Goal: Task Accomplishment & Management: Manage account settings

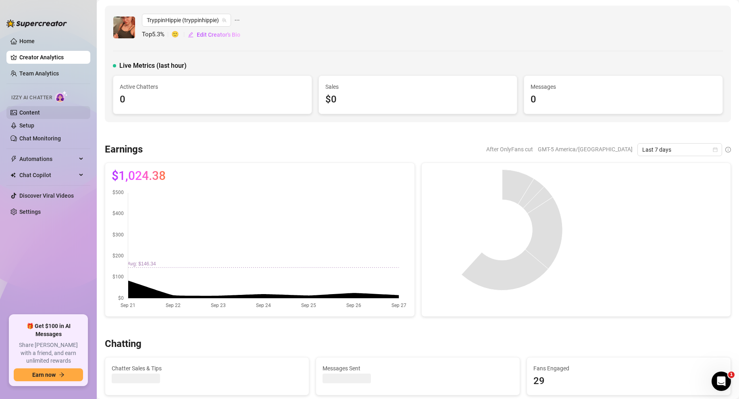
click at [40, 115] on link "Content" at bounding box center [29, 112] width 21 height 6
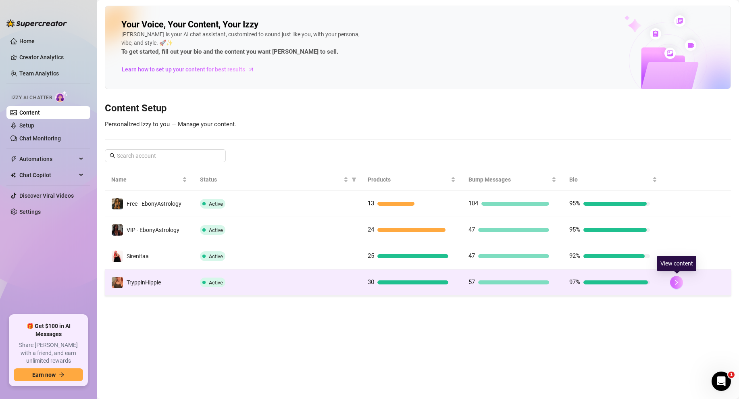
click at [677, 281] on icon "right" at bounding box center [677, 282] width 3 height 5
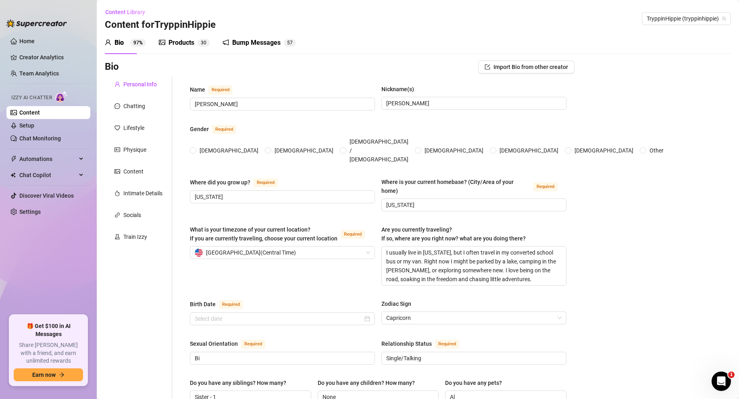
radio input "true"
type input "[DATE]"
click at [200, 44] on sup "3 0" at bounding box center [204, 43] width 12 height 8
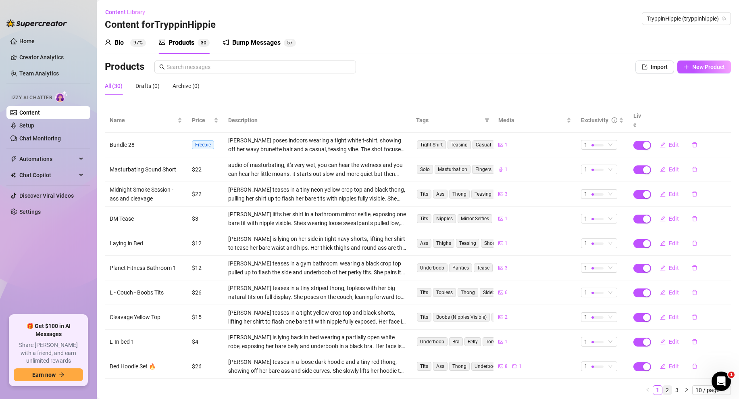
click at [667, 386] on link "2" at bounding box center [667, 390] width 9 height 9
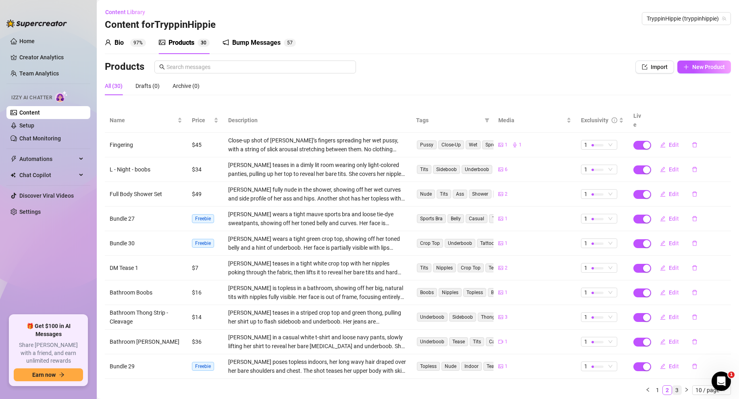
click at [675, 386] on link "3" at bounding box center [677, 390] width 9 height 9
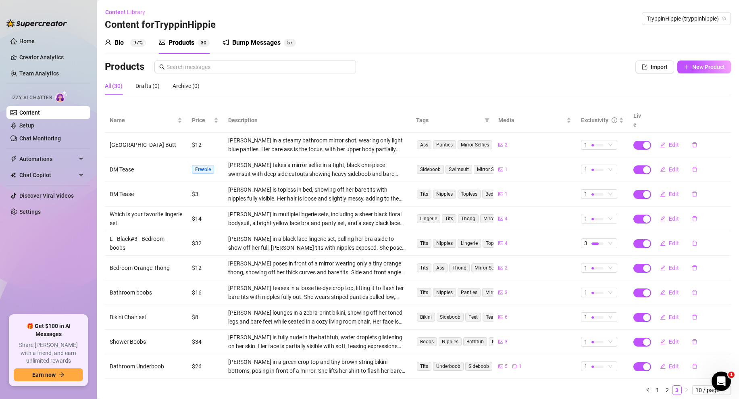
click at [116, 37] on div "Bio 97%" at bounding box center [125, 42] width 41 height 23
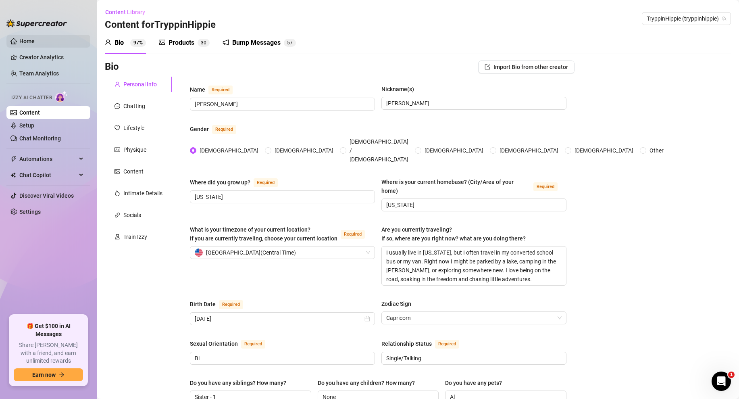
click at [28, 44] on link "Home" at bounding box center [26, 41] width 15 height 6
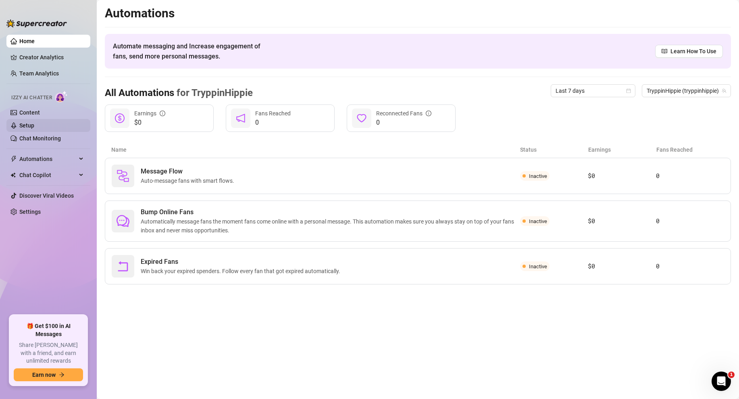
click at [34, 126] on link "Setup" at bounding box center [26, 125] width 15 height 6
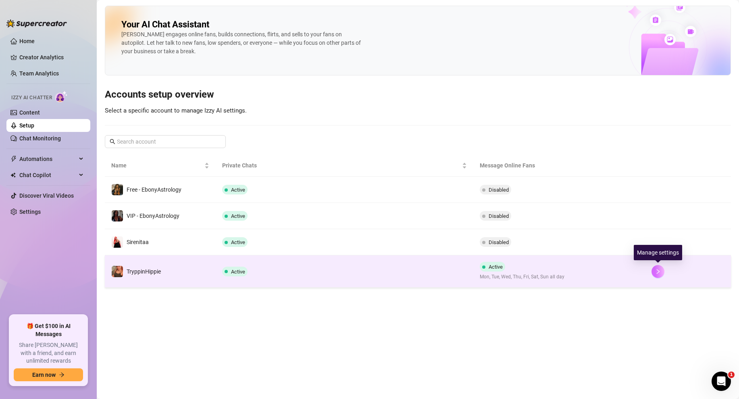
click at [659, 270] on icon "right" at bounding box center [659, 272] width 6 height 6
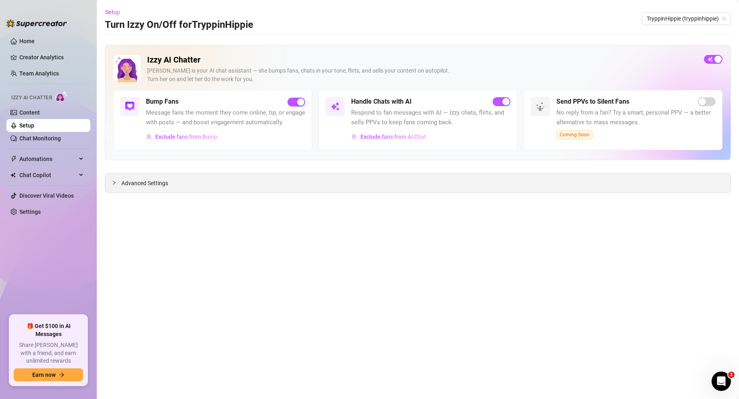
click at [129, 188] on div "Advanced Settings" at bounding box center [418, 182] width 626 height 19
click at [117, 186] on div at bounding box center [117, 182] width 10 height 9
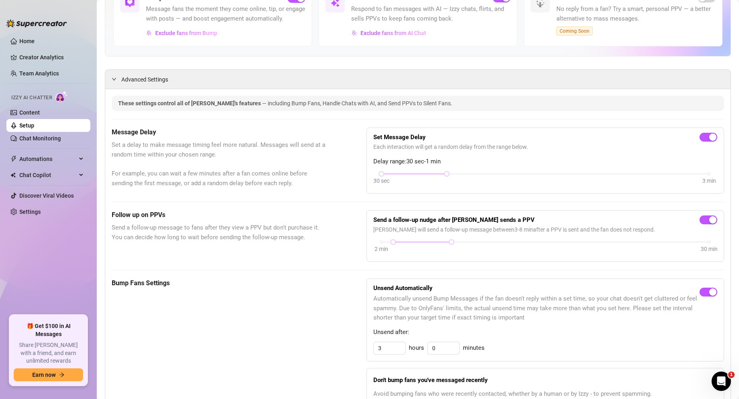
scroll to position [104, 0]
drag, startPoint x: 451, startPoint y: 240, endPoint x: 440, endPoint y: 240, distance: 10.5
click at [440, 240] on div at bounding box center [440, 241] width 4 height 4
click at [332, 256] on div "Follow up on PPVs Send a follow-up message to fans after they view a PPV but do…" at bounding box center [418, 235] width 613 height 52
drag, startPoint x: 441, startPoint y: 241, endPoint x: 426, endPoint y: 241, distance: 14.5
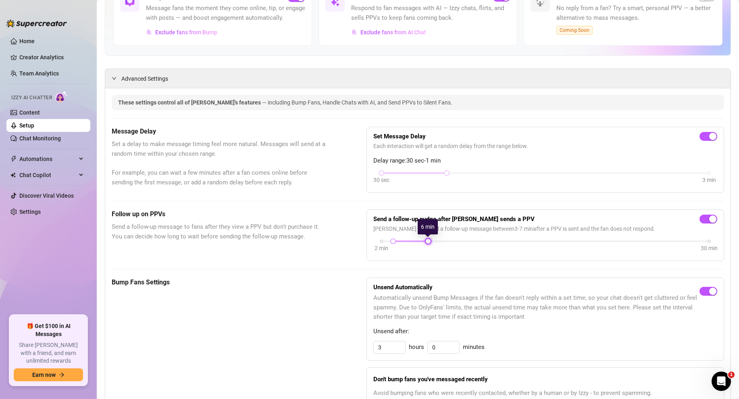
click at [426, 241] on div at bounding box center [428, 241] width 4 height 4
drag, startPoint x: 426, startPoint y: 241, endPoint x: 441, endPoint y: 240, distance: 14.9
click at [441, 240] on div at bounding box center [440, 241] width 4 height 4
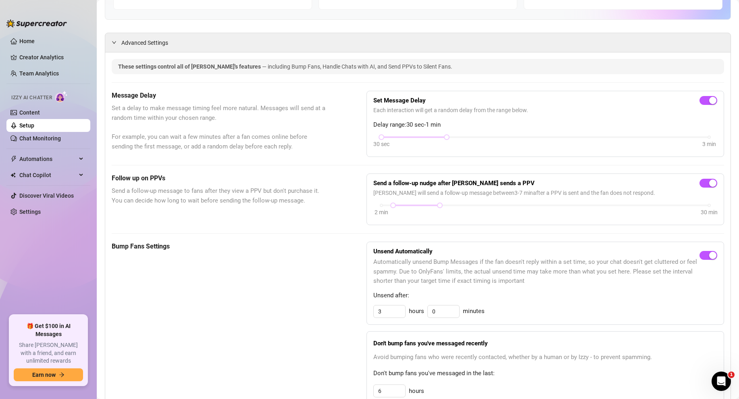
scroll to position [0, 0]
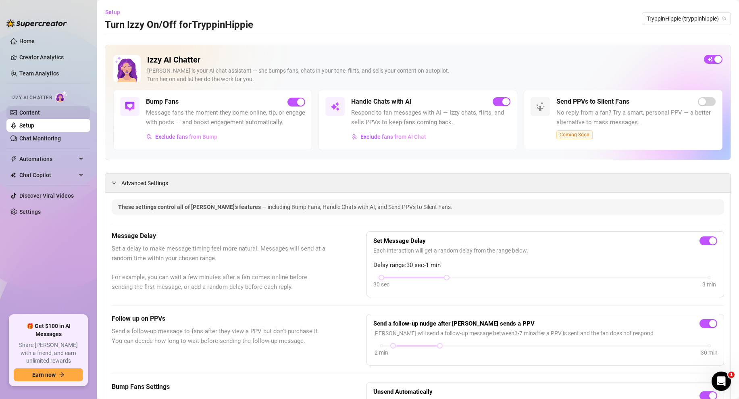
click at [40, 112] on link "Content" at bounding box center [29, 112] width 21 height 6
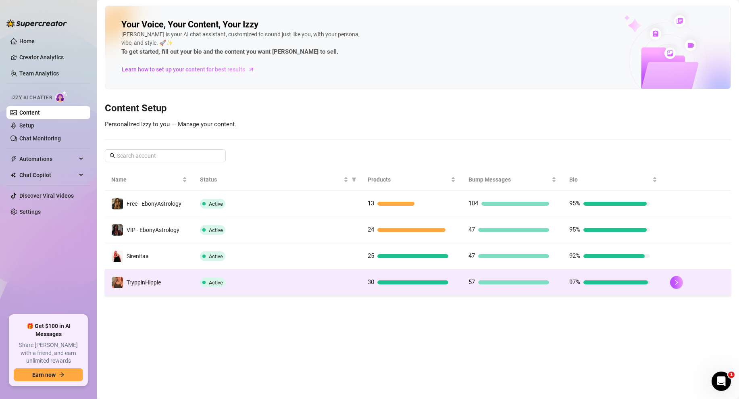
click at [303, 284] on div "Active" at bounding box center [277, 283] width 155 height 10
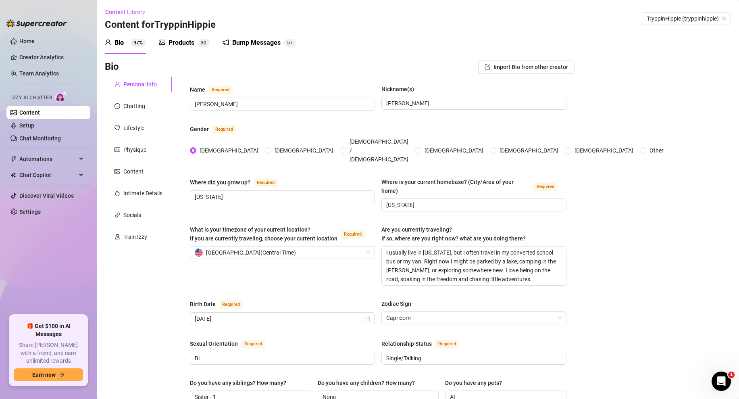
click at [170, 48] on div "Products 3 0" at bounding box center [184, 42] width 51 height 23
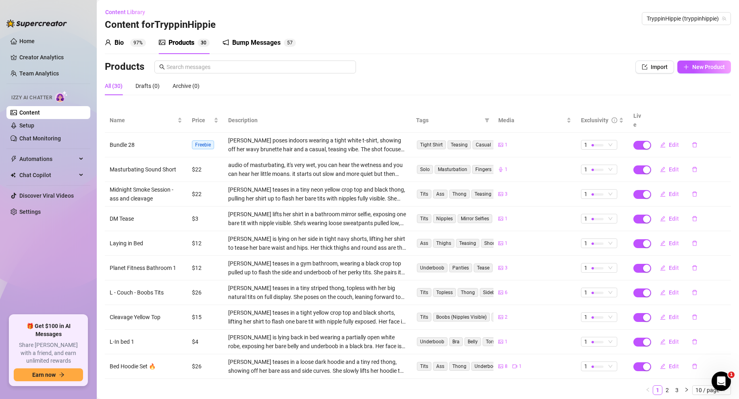
click at [124, 53] on div "Bio 97%" at bounding box center [125, 42] width 41 height 23
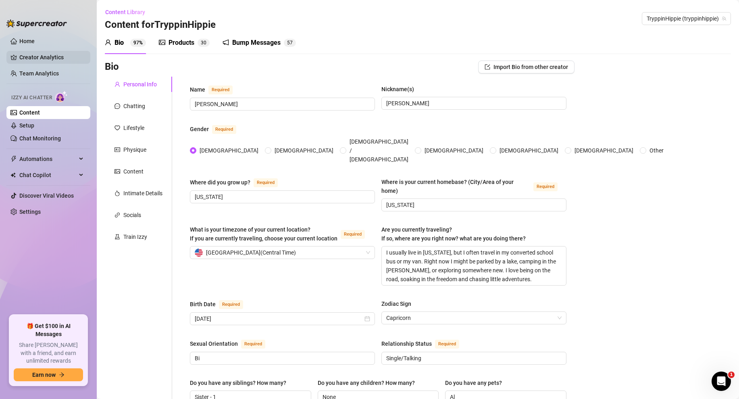
click at [48, 54] on link "Creator Analytics" at bounding box center [51, 57] width 65 height 13
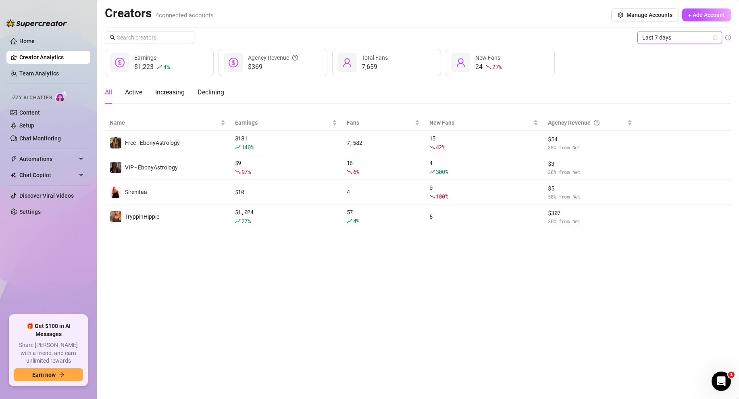
click at [716, 37] on icon "calendar" at bounding box center [715, 37] width 5 height 5
click at [663, 103] on div "Custom date" at bounding box center [680, 105] width 72 height 9
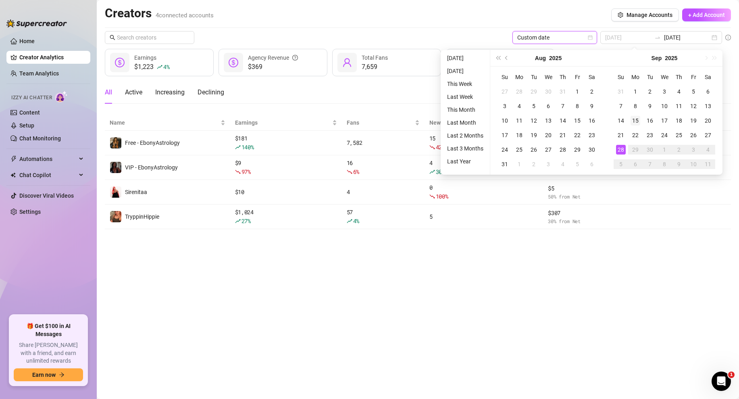
type input "[DATE]"
click at [634, 121] on div "15" at bounding box center [636, 121] width 10 height 10
type input "[DATE]"
click at [623, 150] on div "28" at bounding box center [621, 150] width 10 height 10
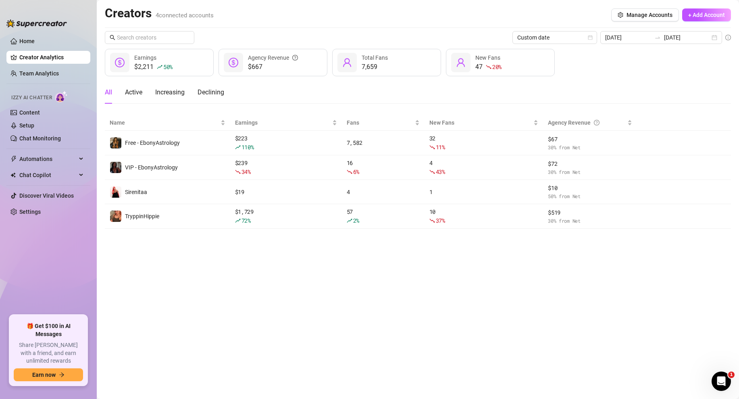
click at [512, 288] on main "Creators 4 connected accounts Manage Accounts + Add Account Custom date [DATE] …" at bounding box center [418, 199] width 643 height 399
click at [267, 302] on main "Creators 4 connected accounts Manage Accounts + Add Account Custom date [DATE] …" at bounding box center [418, 199] width 643 height 399
